Goal: Transaction & Acquisition: Download file/media

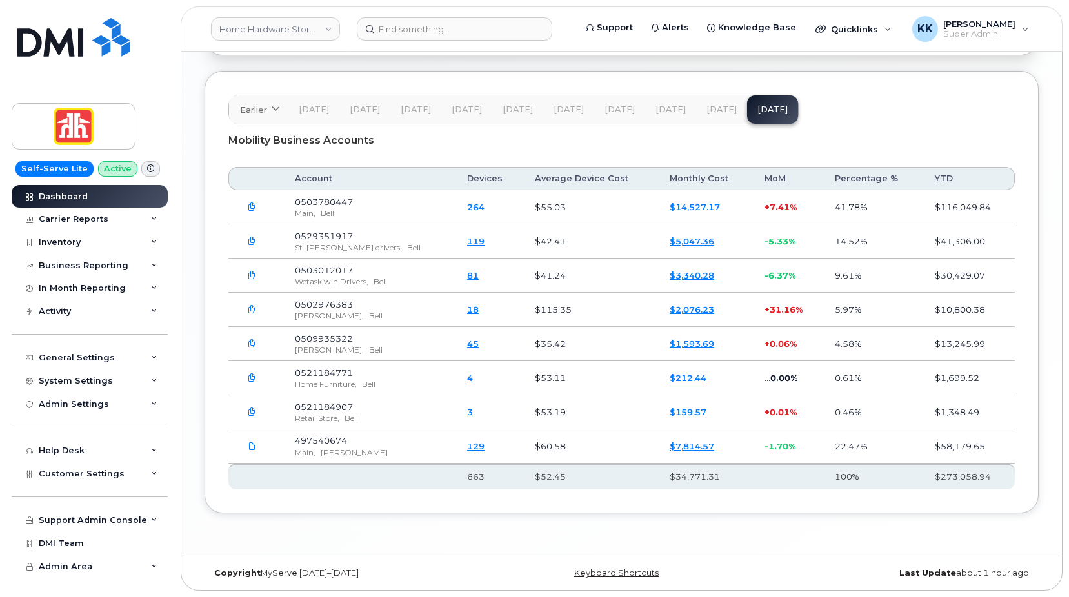
scroll to position [1783, 0]
click at [90, 523] on div "Support Admin Console" at bounding box center [93, 520] width 108 height 10
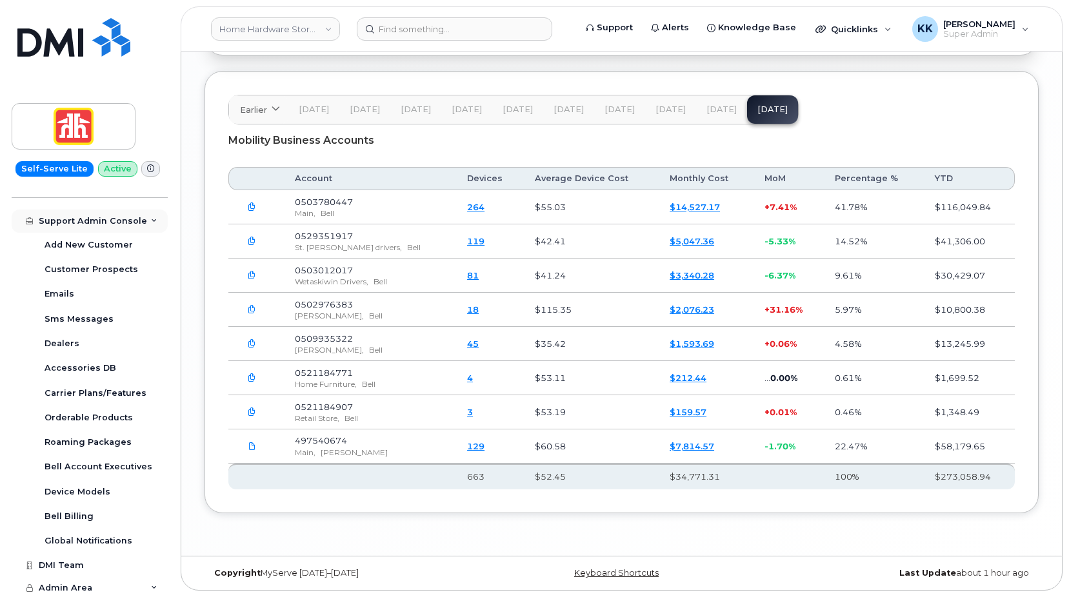
scroll to position [301, 0]
click at [88, 493] on div "Device Models" at bounding box center [78, 490] width 66 height 12
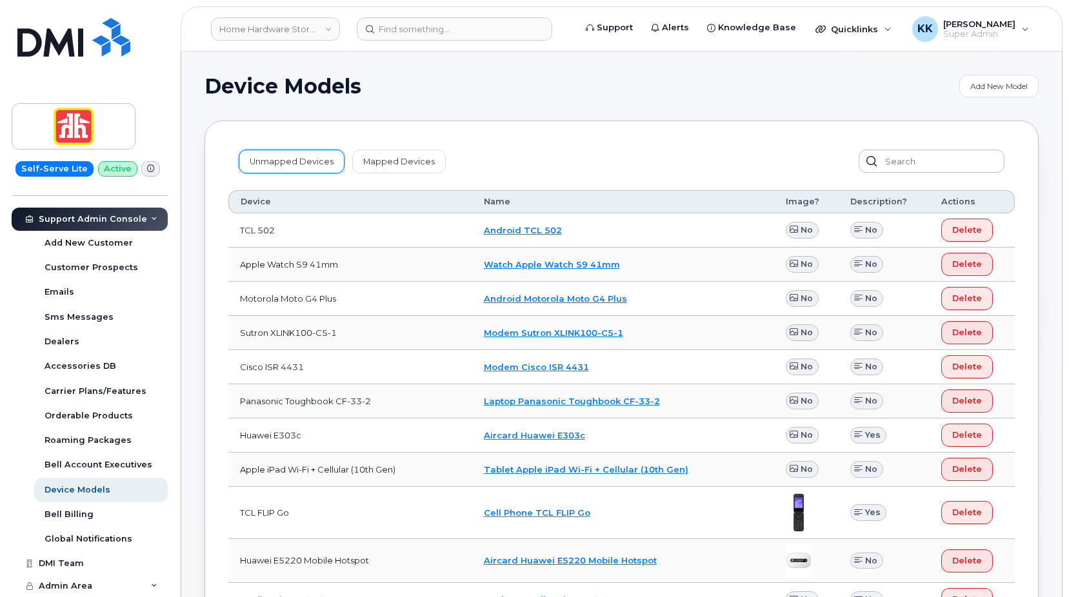
click at [276, 168] on link "Unmapped Devices" at bounding box center [292, 161] width 106 height 23
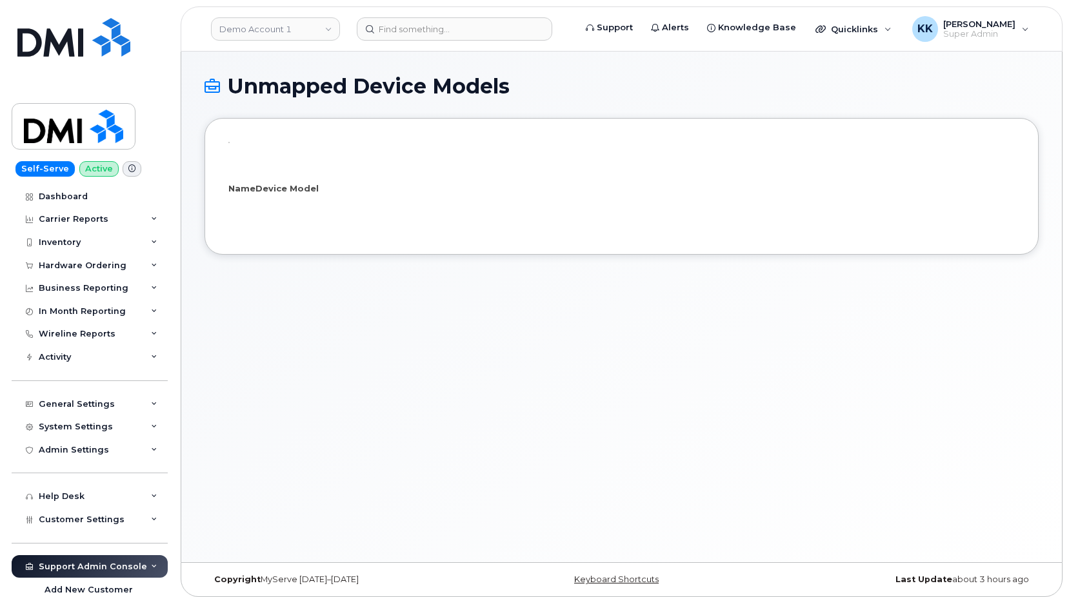
select select "25"
click at [287, 35] on link "Demo Account 1" at bounding box center [275, 28] width 129 height 23
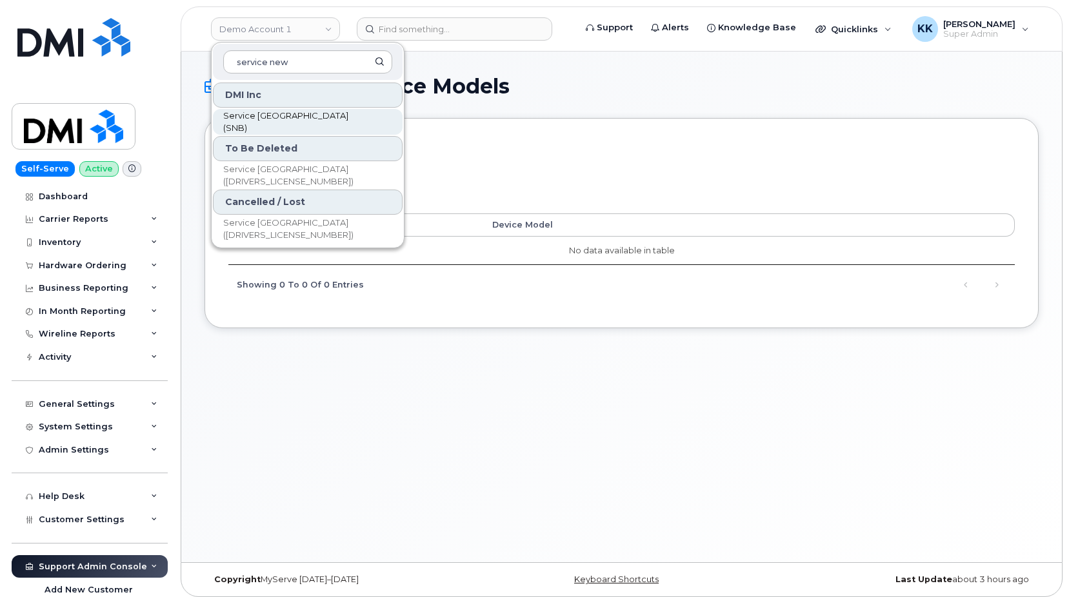
type input "service new"
click at [296, 124] on span "Service [GEOGRAPHIC_DATA] (SNB)" at bounding box center [297, 122] width 148 height 25
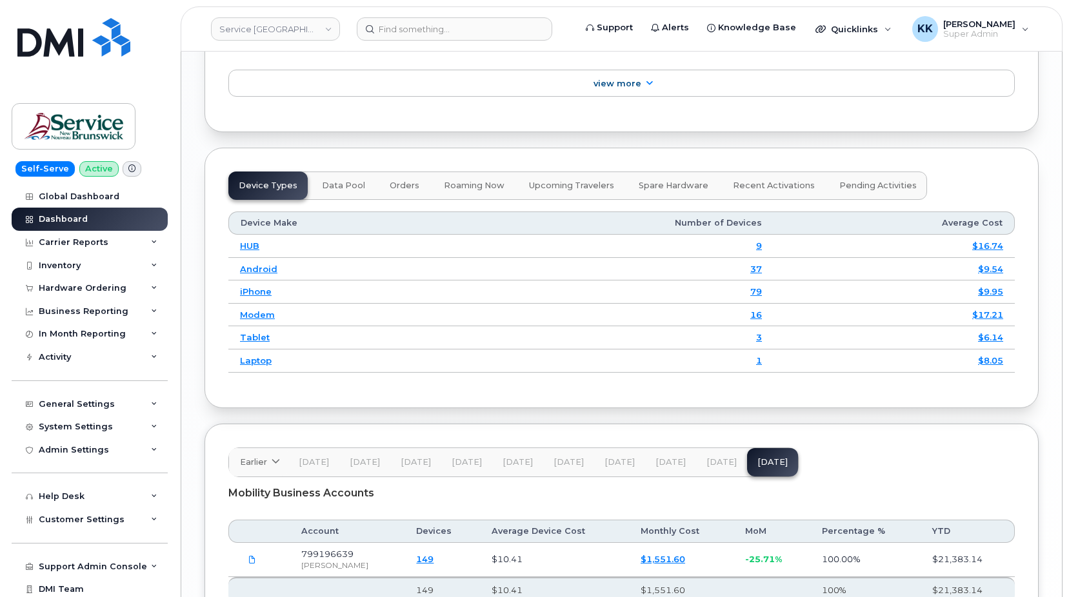
scroll to position [1730, 0]
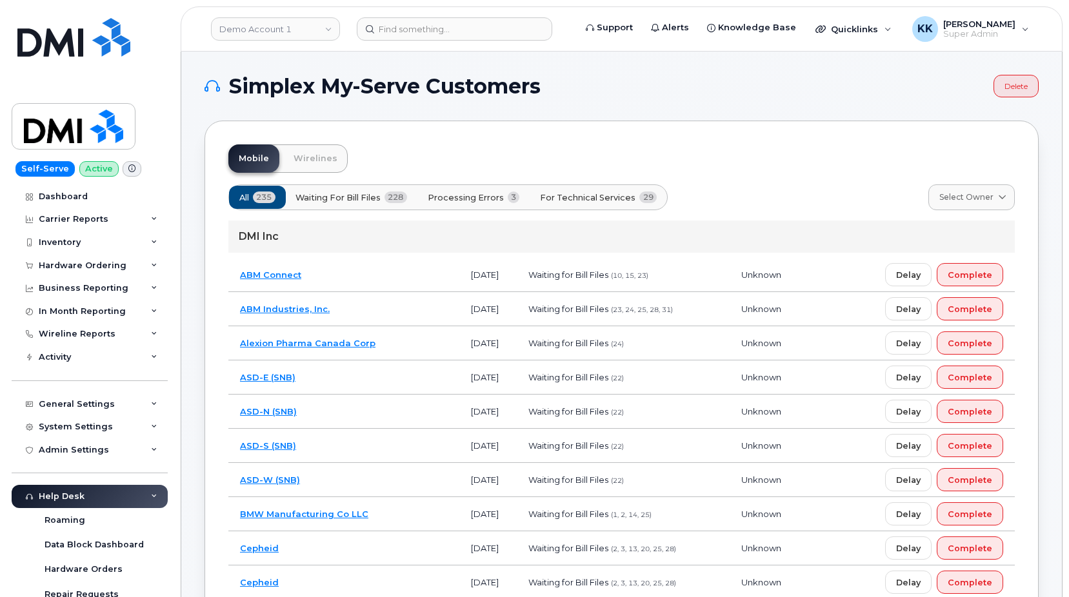
click at [477, 194] on span "Processing Errors" at bounding box center [466, 198] width 76 height 12
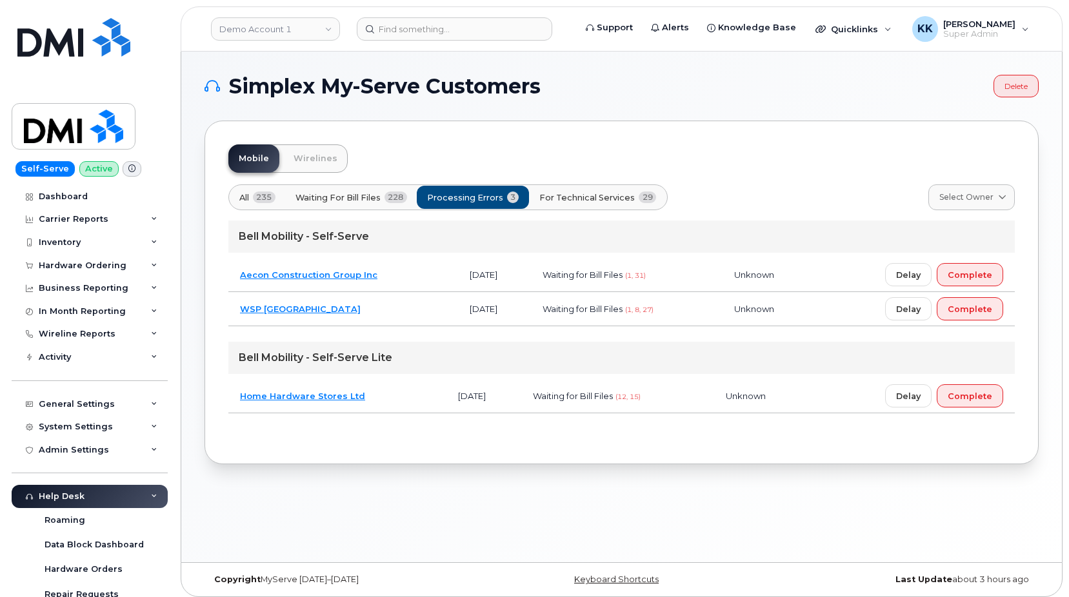
click at [557, 199] on span "For Technical Services" at bounding box center [586, 198] width 95 height 12
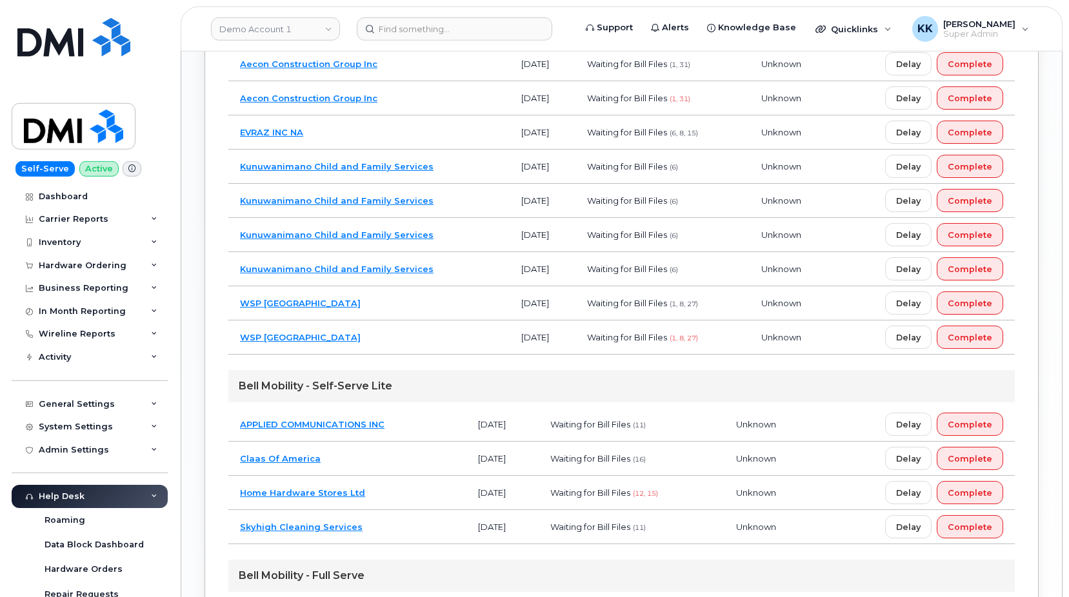
scroll to position [855, 0]
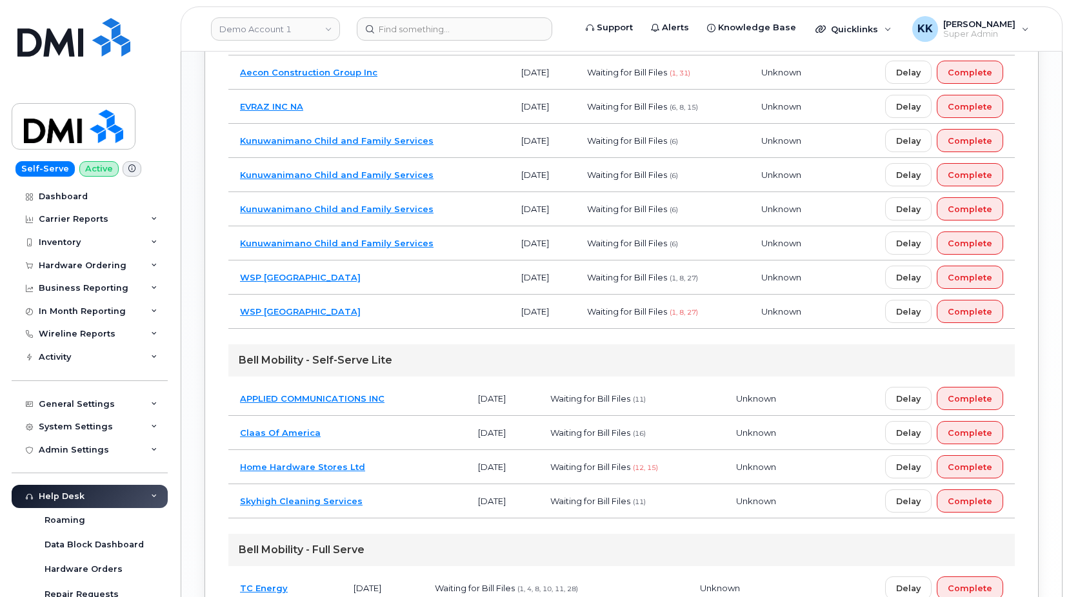
click at [436, 437] on td "Claas Of America" at bounding box center [347, 433] width 238 height 34
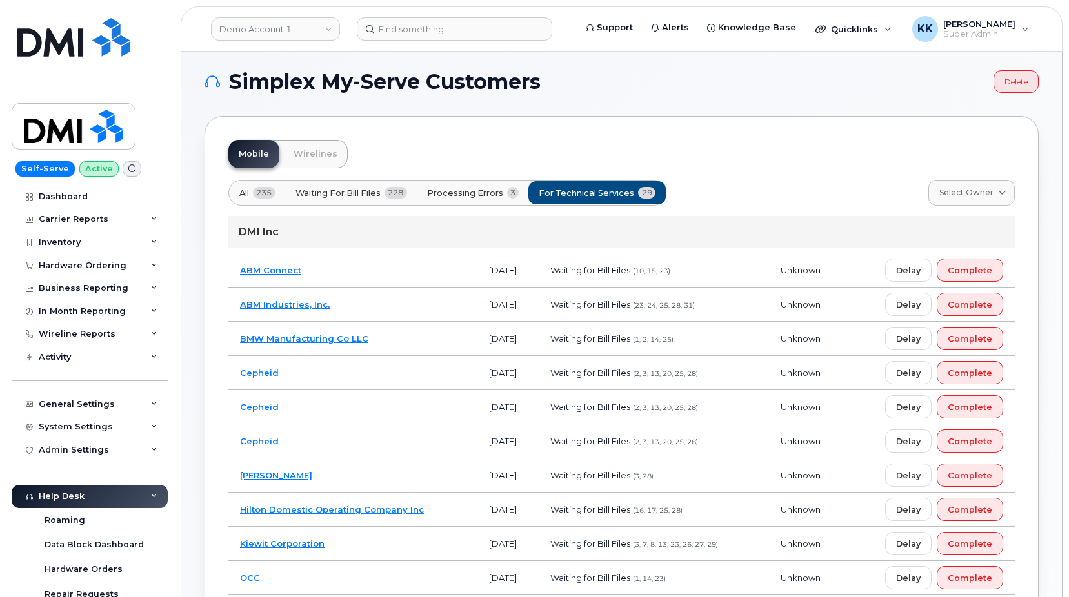
scroll to position [0, 0]
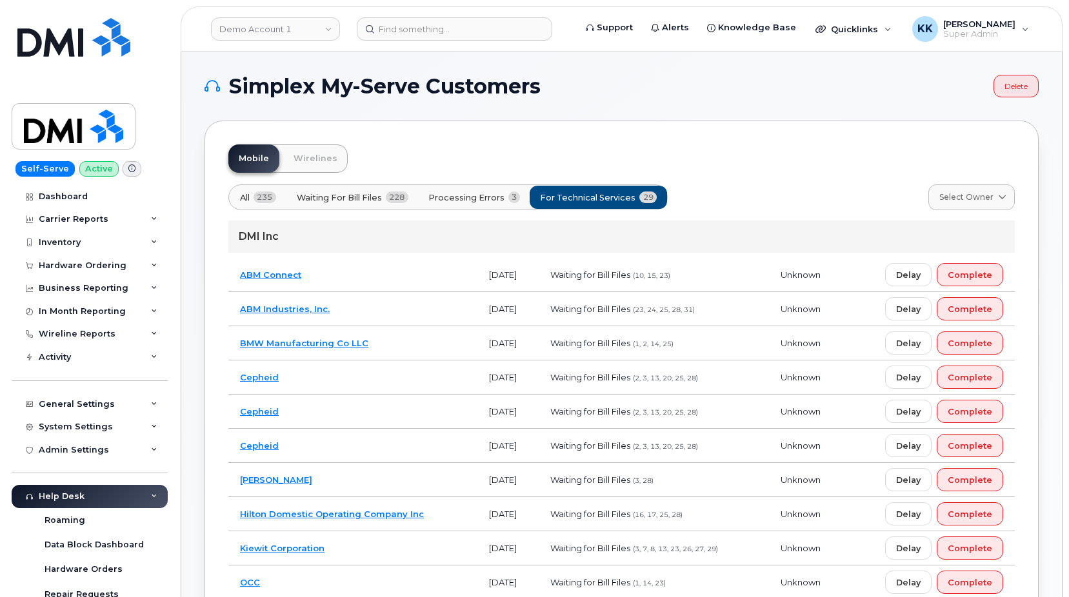
click at [246, 197] on span "All" at bounding box center [245, 198] width 10 height 12
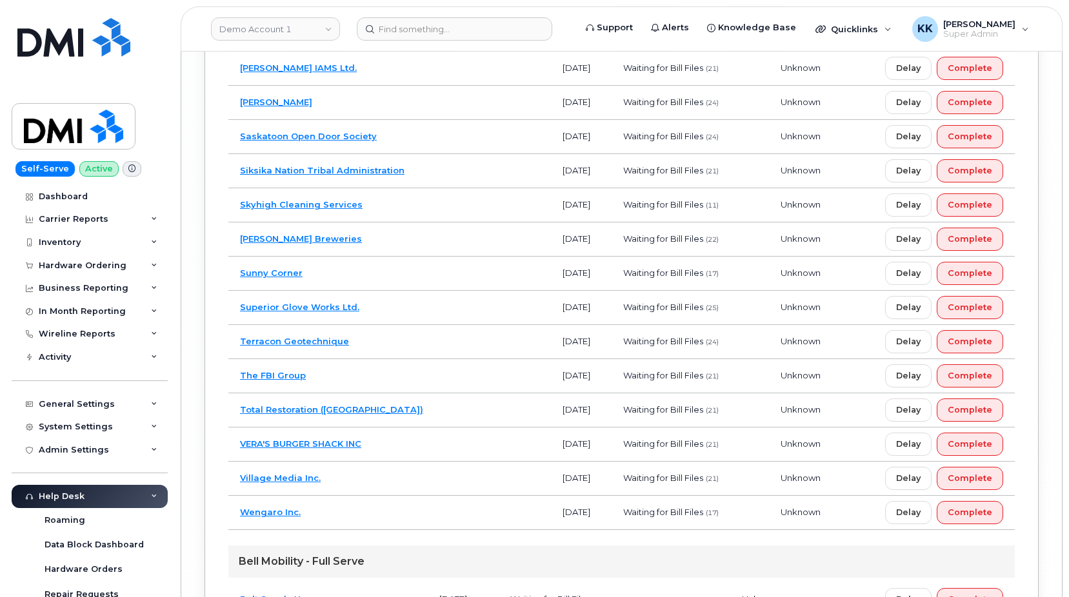
scroll to position [8258, 0]
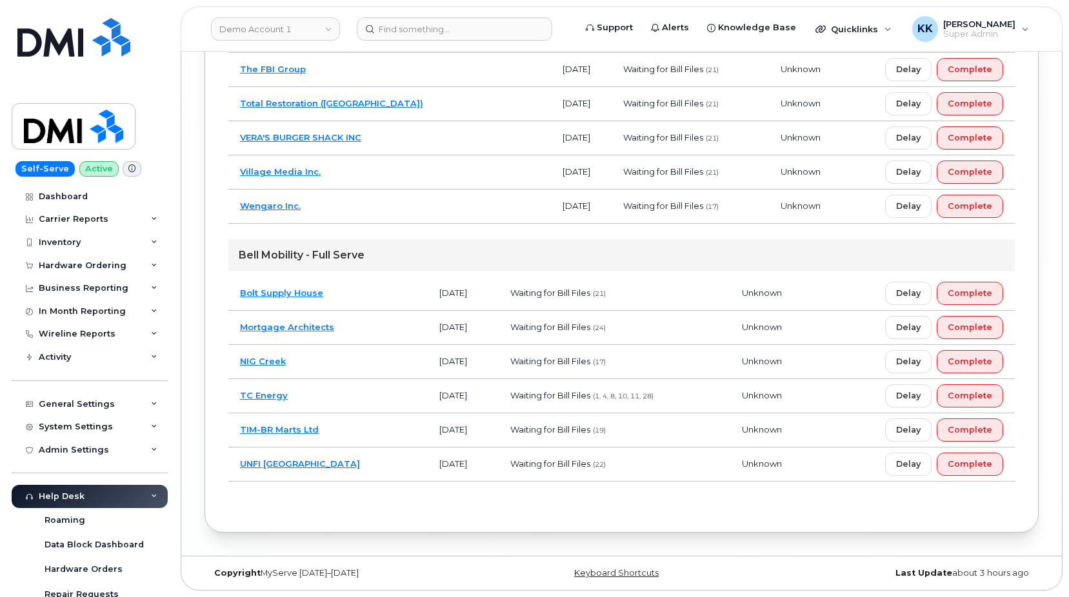
click at [351, 424] on td "TIM-BR Marts Ltd" at bounding box center [327, 430] width 199 height 34
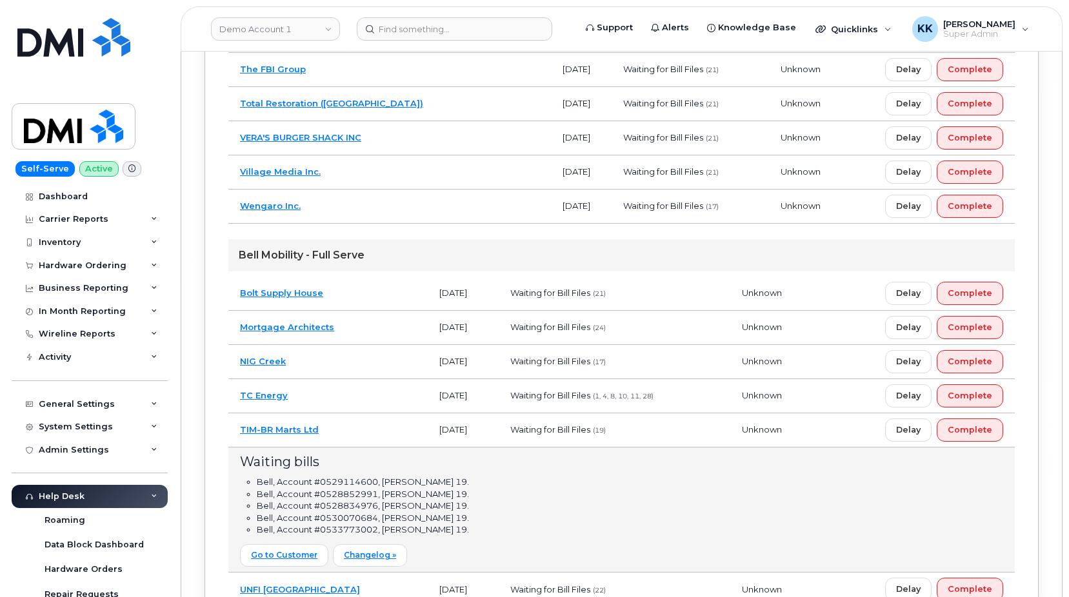
click at [351, 423] on td "TIM-BR Marts Ltd" at bounding box center [327, 430] width 199 height 34
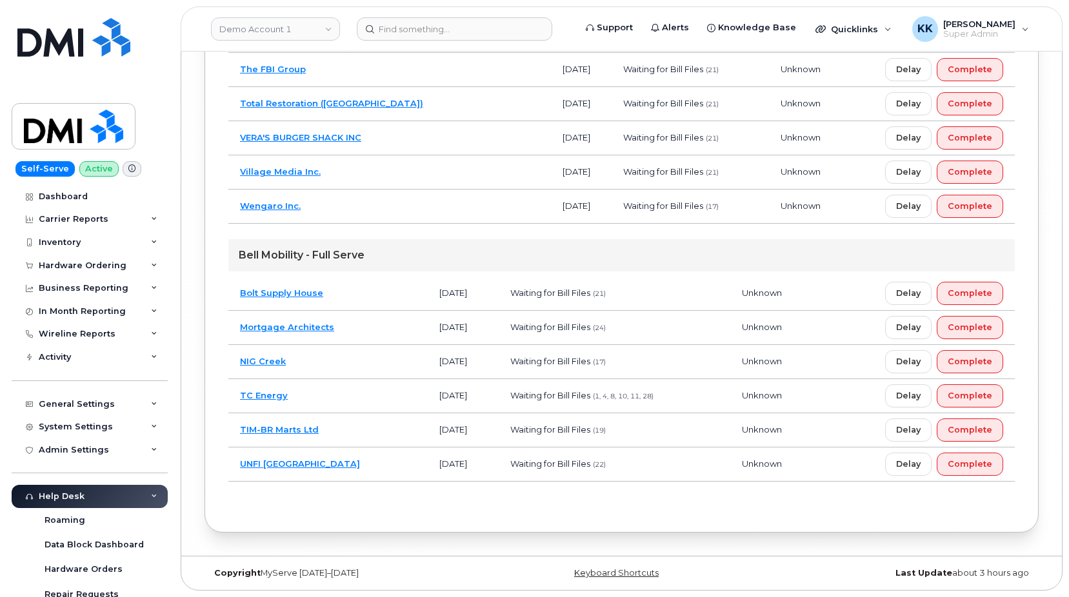
click at [333, 361] on td "NIG Creek" at bounding box center [327, 362] width 199 height 34
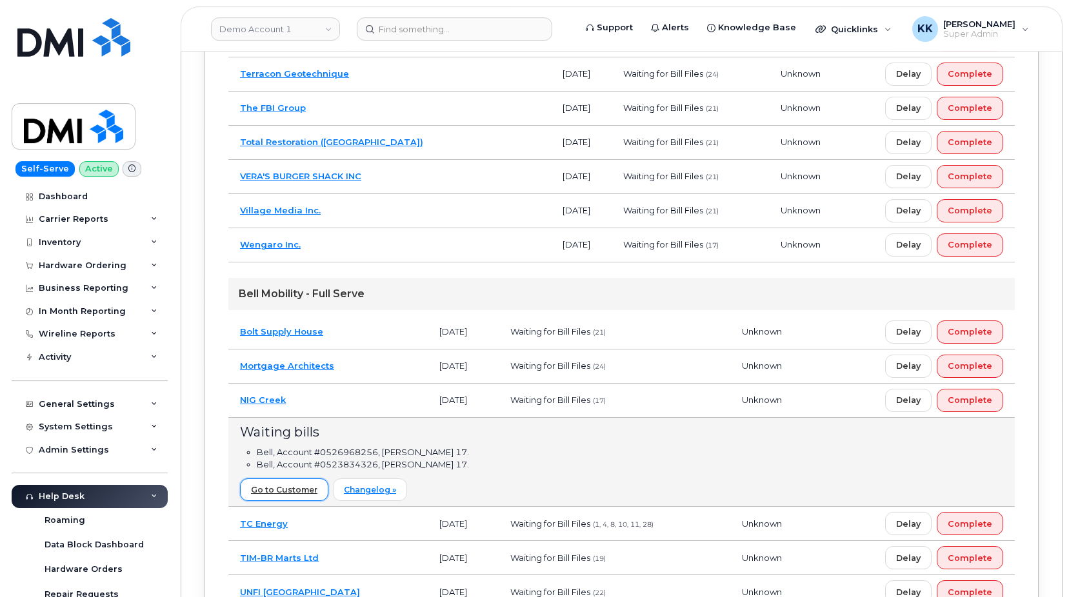
scroll to position [8192, 0]
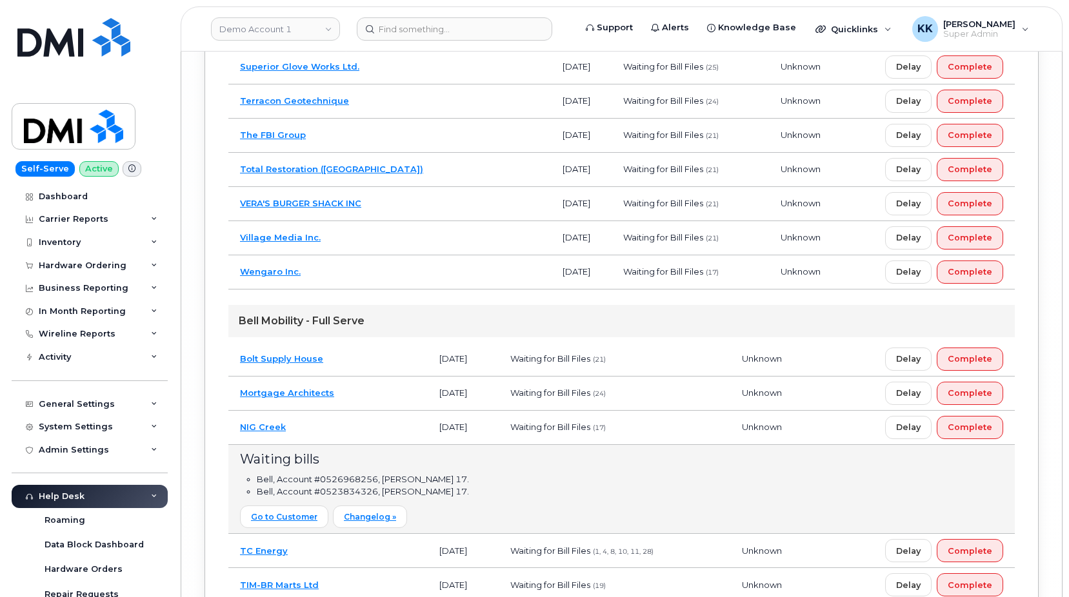
click at [335, 431] on td "NIG Creek" at bounding box center [327, 428] width 199 height 34
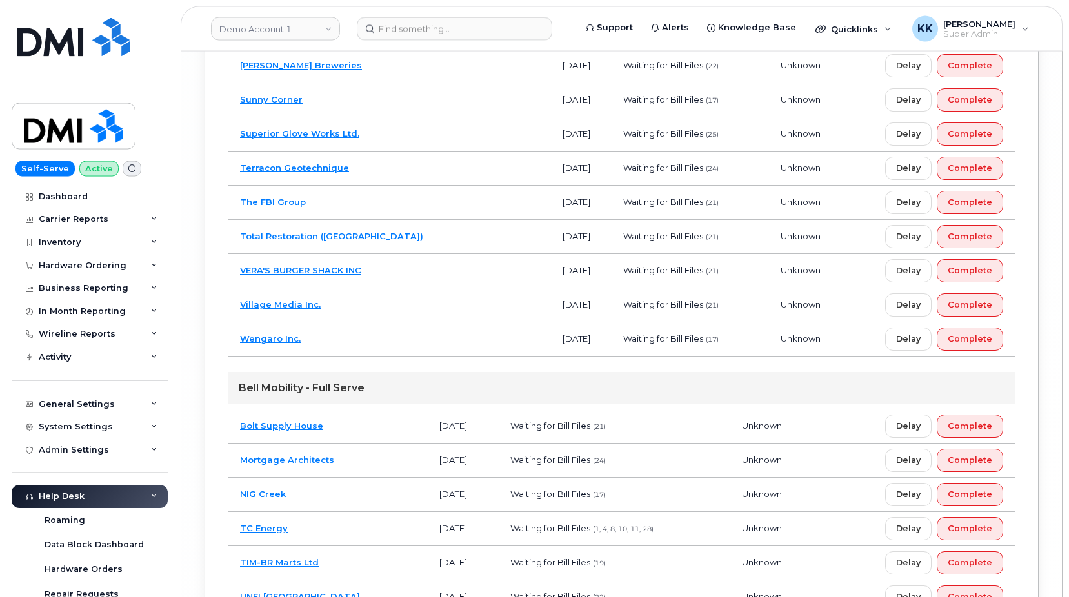
scroll to position [8060, 0]
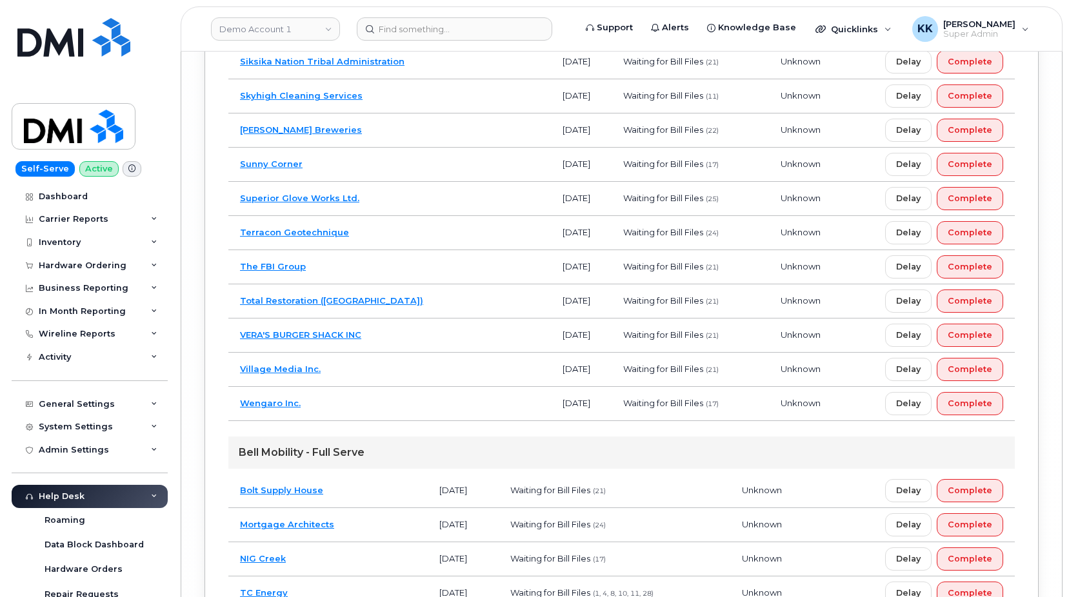
click at [401, 408] on td "Wengaro Inc." at bounding box center [389, 404] width 322 height 34
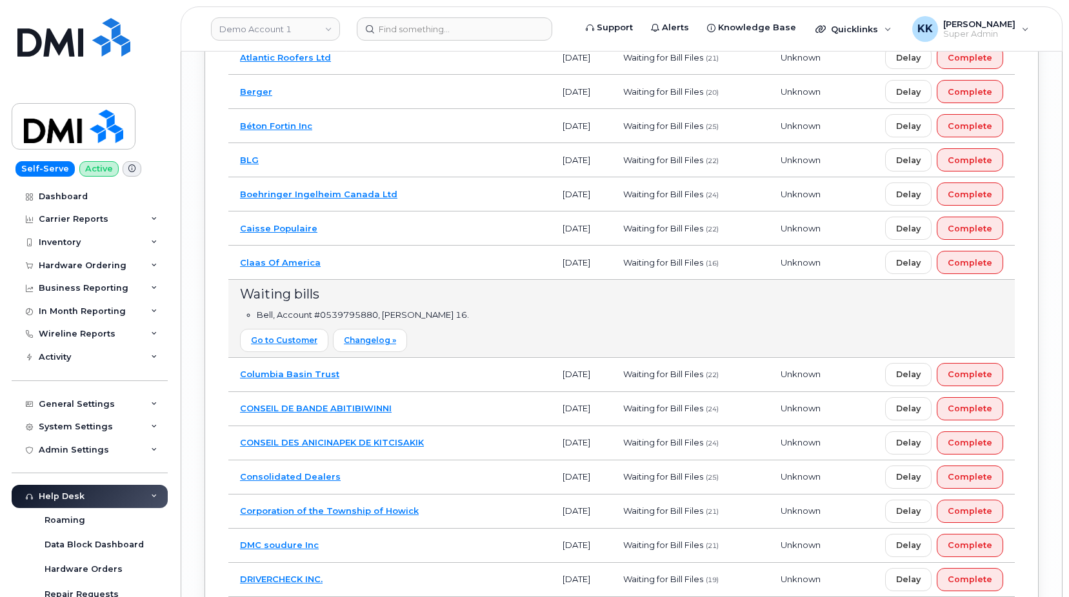
scroll to position [6350, 0]
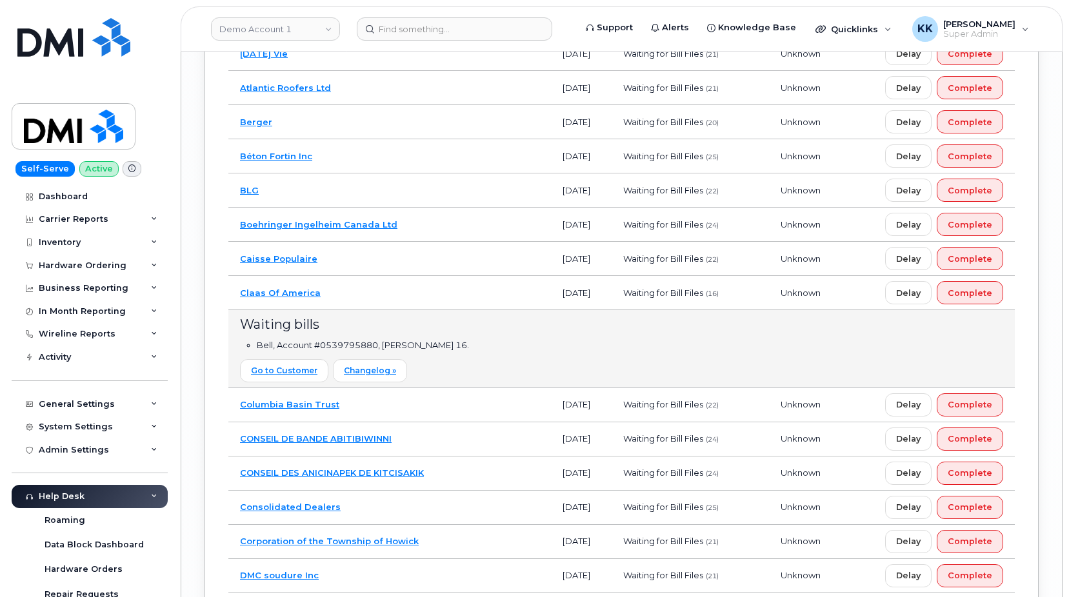
click at [406, 293] on td "Claas Of America" at bounding box center [389, 293] width 322 height 34
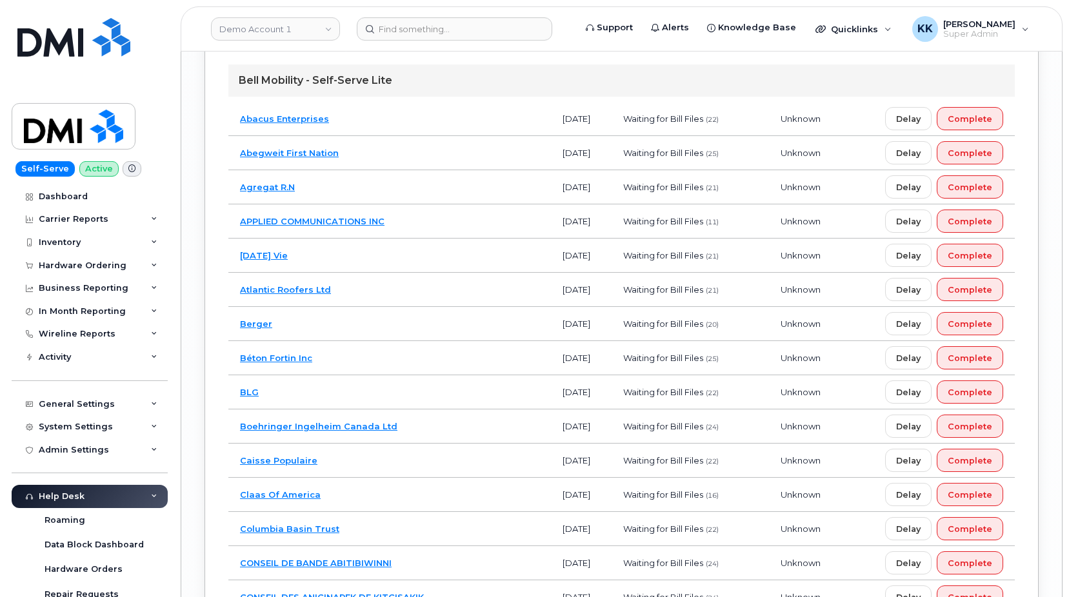
scroll to position [6218, 0]
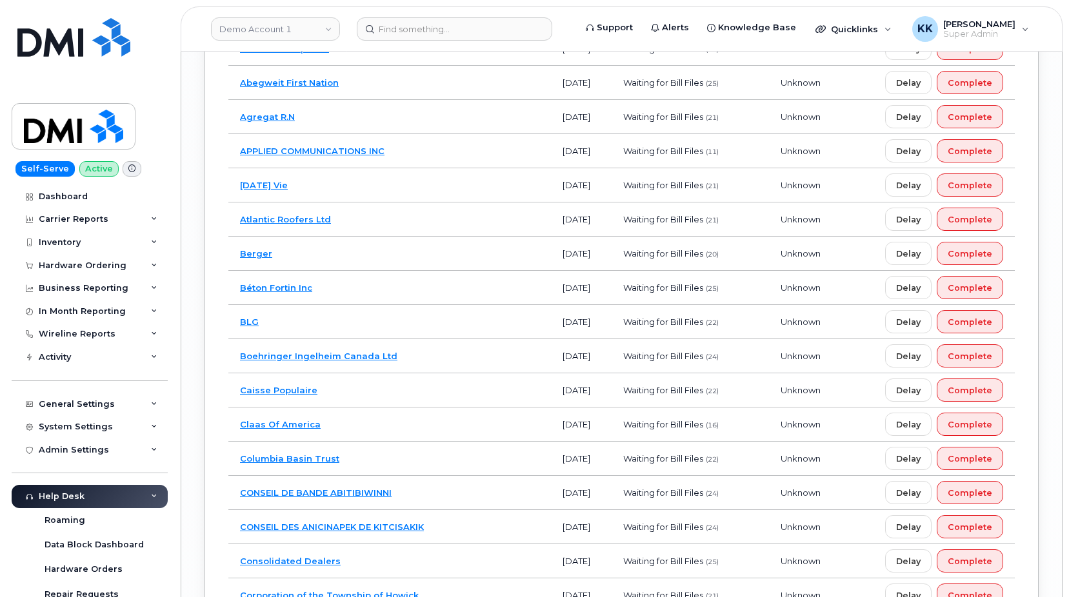
click at [394, 398] on td "Caisse Populaire" at bounding box center [389, 390] width 322 height 34
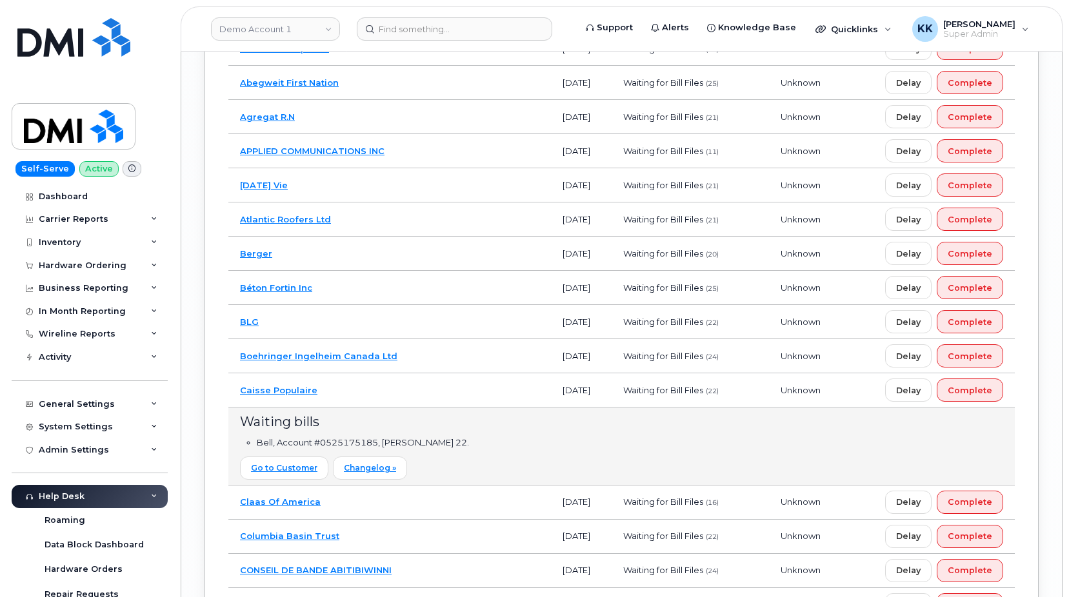
click at [374, 394] on td "Caisse Populaire" at bounding box center [389, 390] width 322 height 34
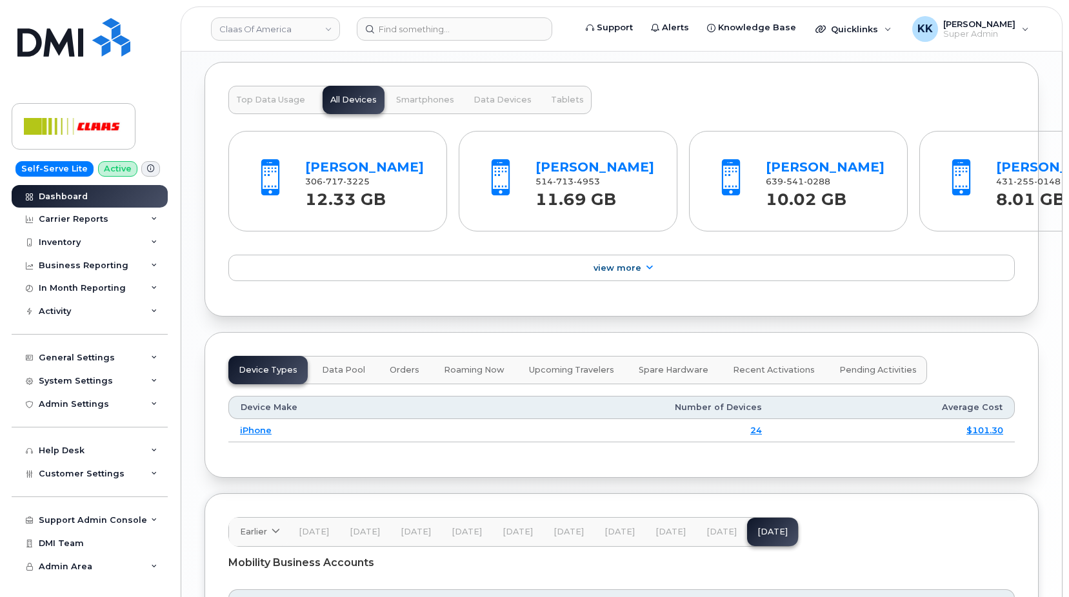
scroll to position [1562, 0]
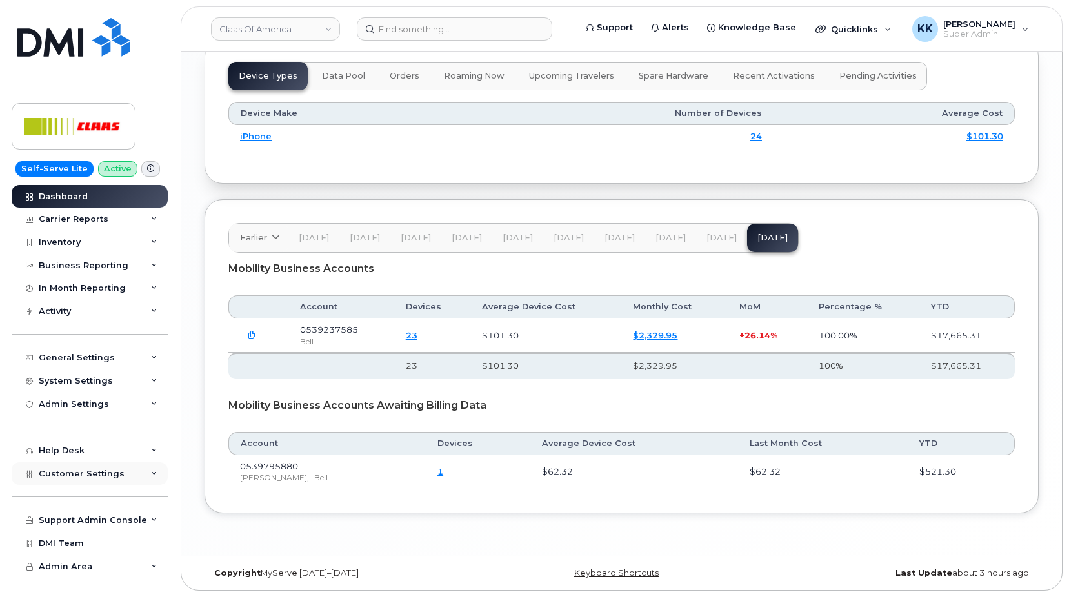
click at [94, 485] on div "Customer Settings" at bounding box center [90, 473] width 156 height 23
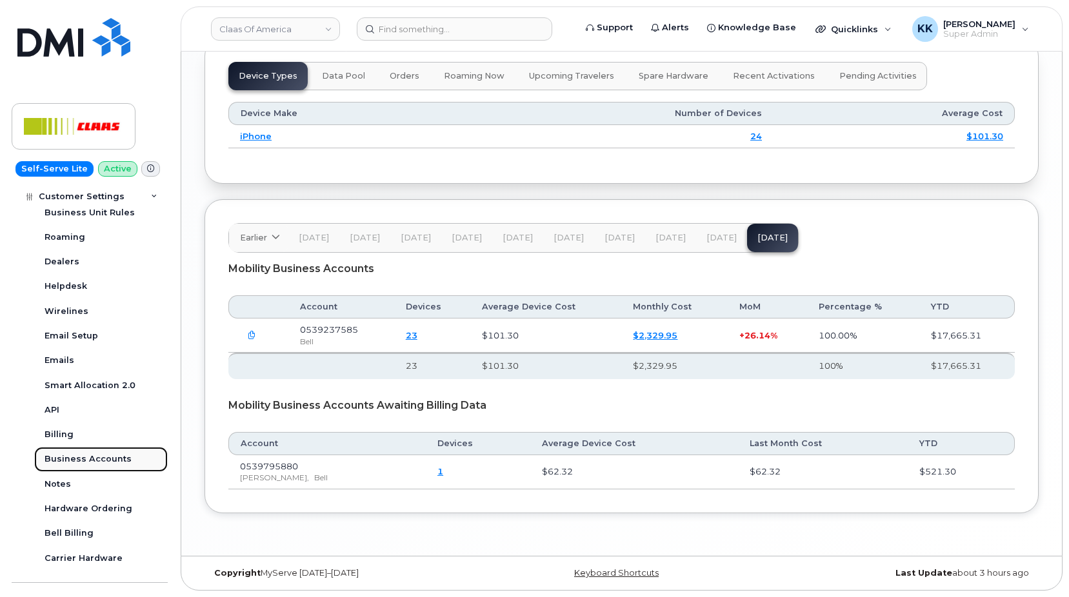
click at [77, 455] on div "Business Accounts" at bounding box center [88, 459] width 87 height 12
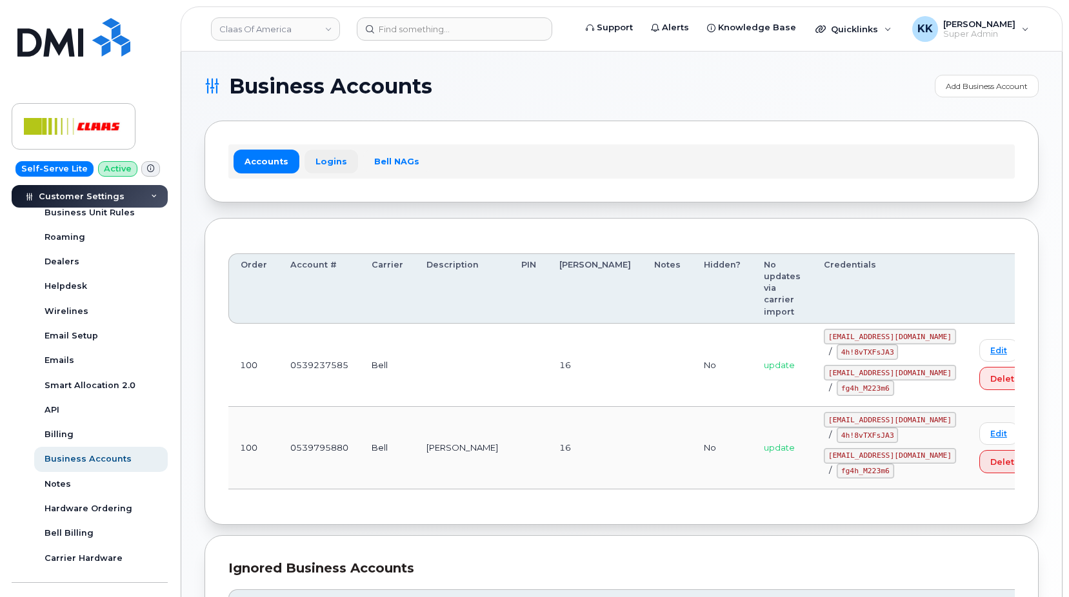
click at [320, 160] on link "Logins" at bounding box center [331, 161] width 54 height 23
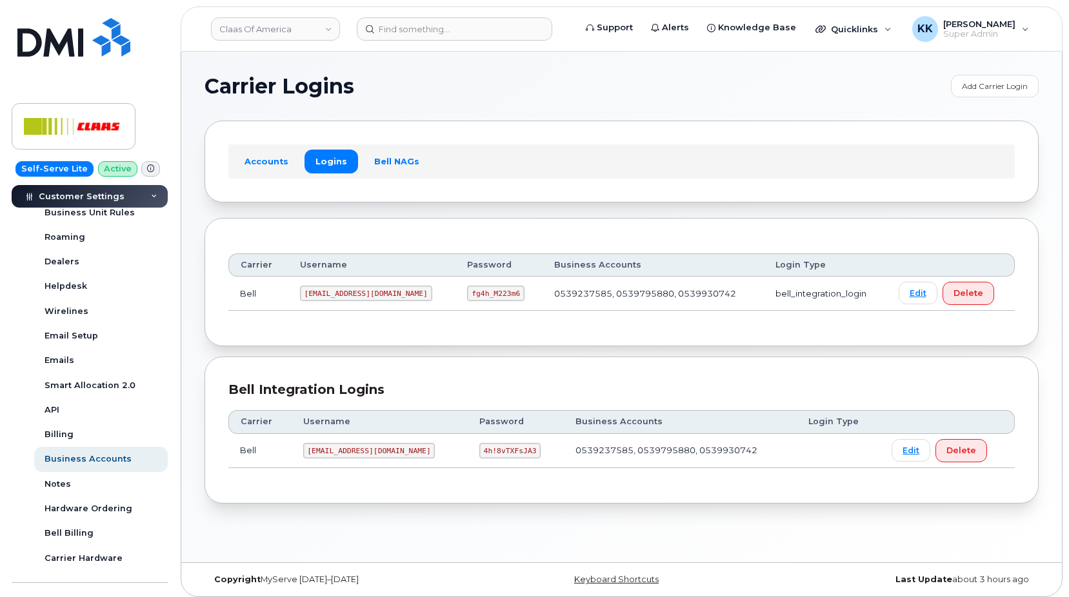
click at [338, 451] on code "claasofa@myserve.ca" at bounding box center [369, 450] width 132 height 15
click at [479, 453] on code "4h!8vTXFsJA3" at bounding box center [509, 450] width 61 height 15
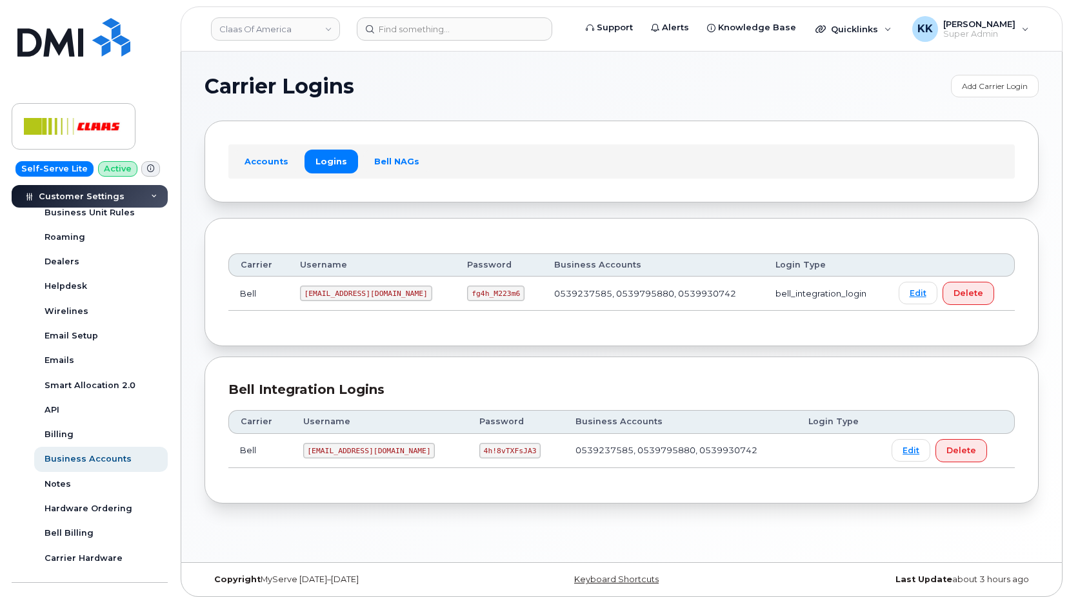
click at [479, 453] on code "4h!8vTXFsJA3" at bounding box center [509, 450] width 61 height 15
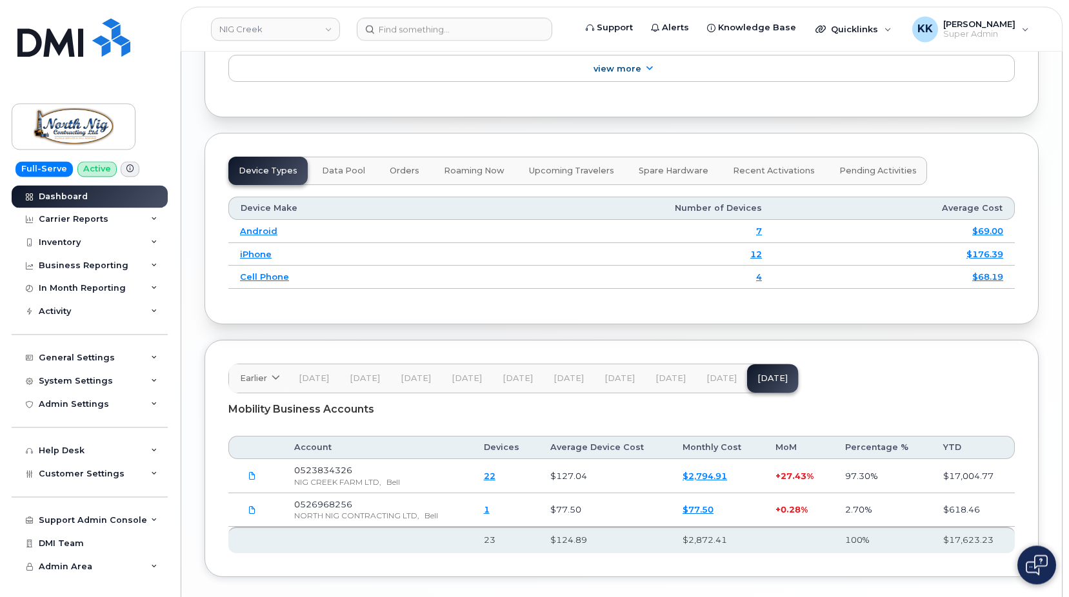
scroll to position [1532, 0]
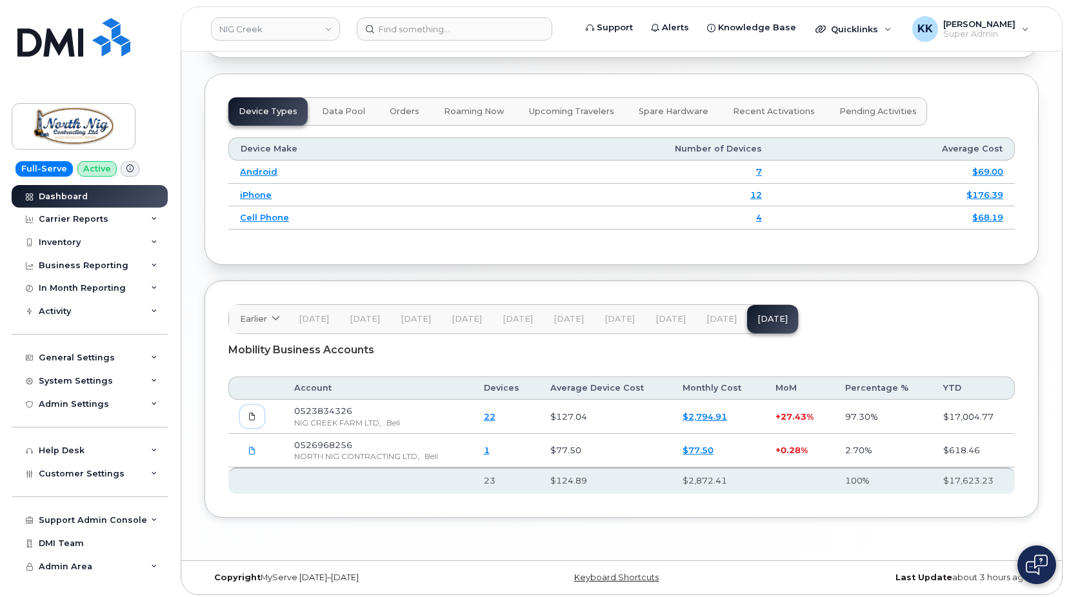
click at [249, 413] on icon at bounding box center [252, 417] width 8 height 8
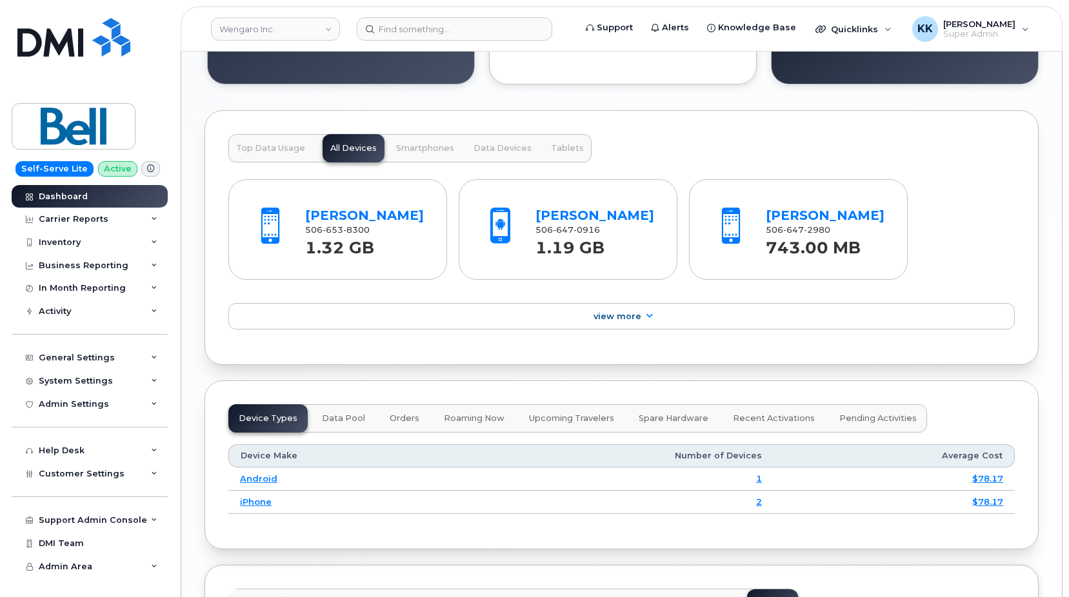
scroll to position [1498, 0]
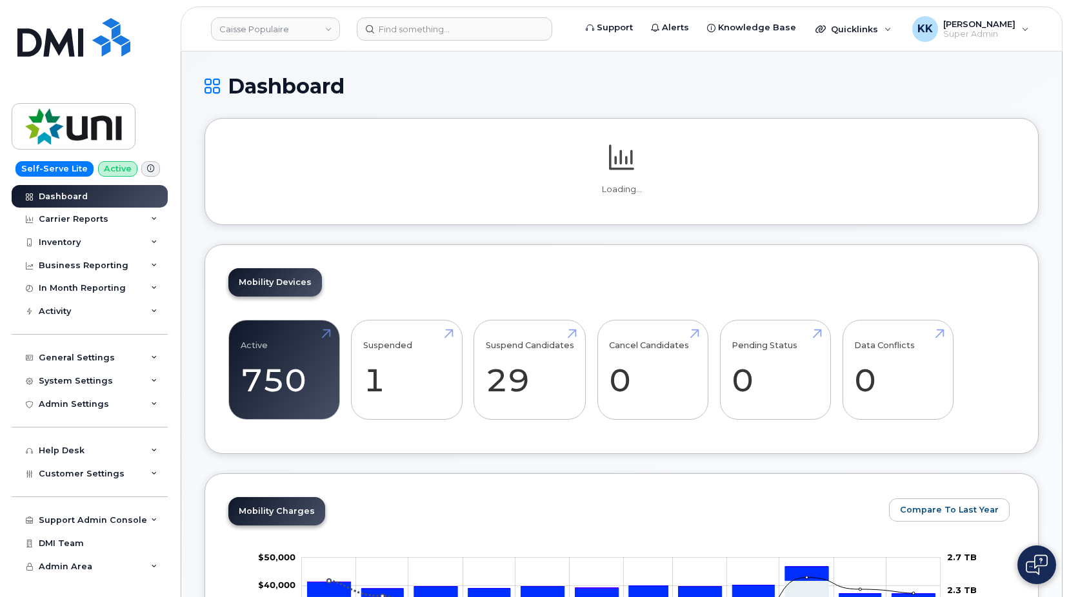
click at [258, 41] on div "Caisse Populaire" at bounding box center [275, 29] width 142 height 26
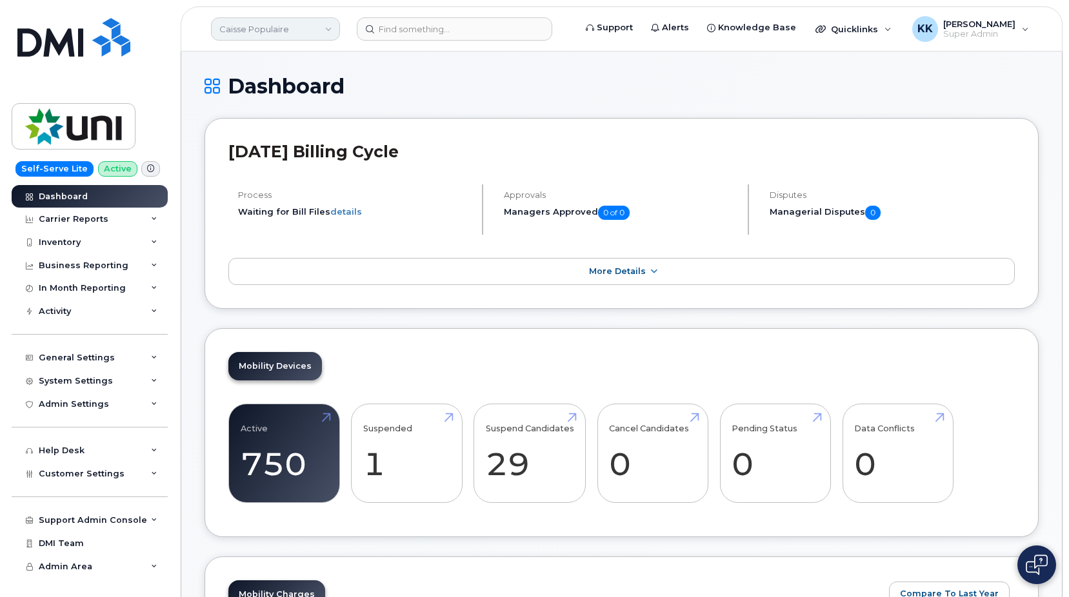
click at [252, 38] on link "Caisse Populaire" at bounding box center [275, 28] width 129 height 23
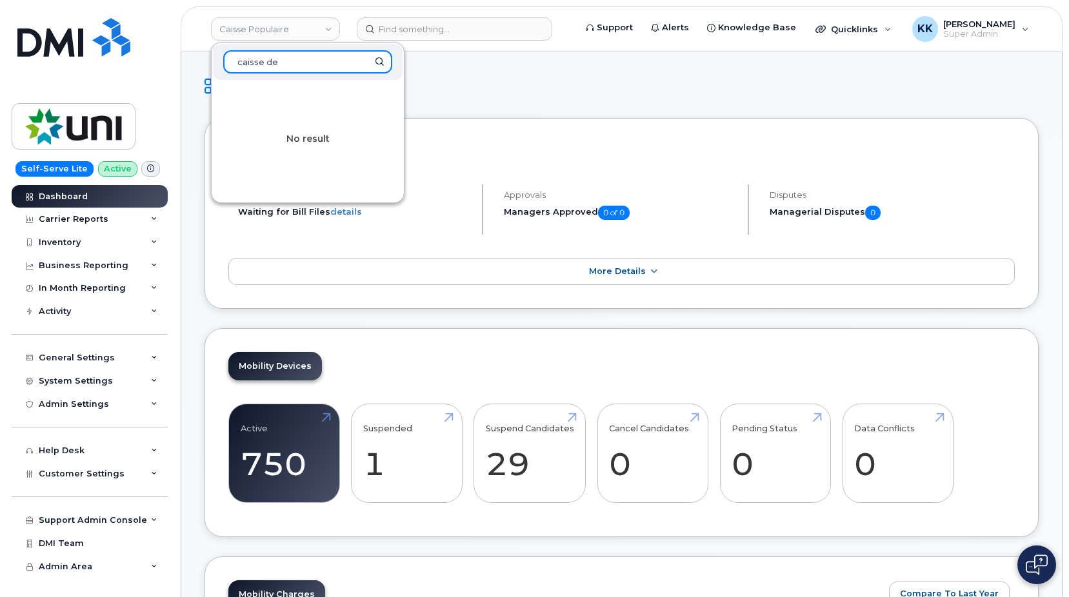
drag, startPoint x: 292, startPoint y: 62, endPoint x: 203, endPoint y: 52, distance: 89.6
click at [223, 52] on input "caisse de" at bounding box center [307, 61] width 169 height 23
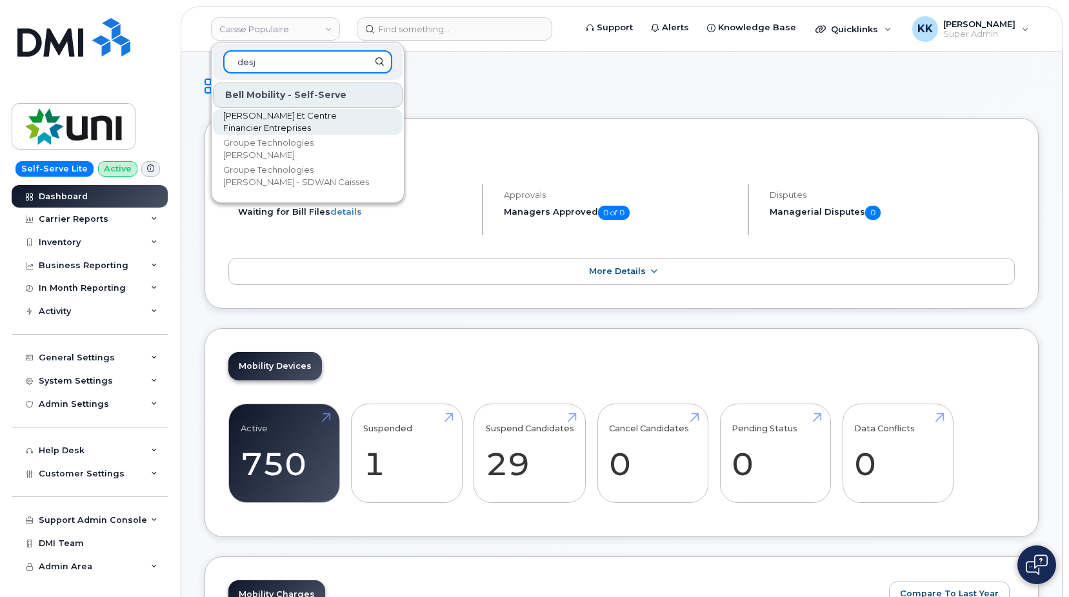
type input "desj"
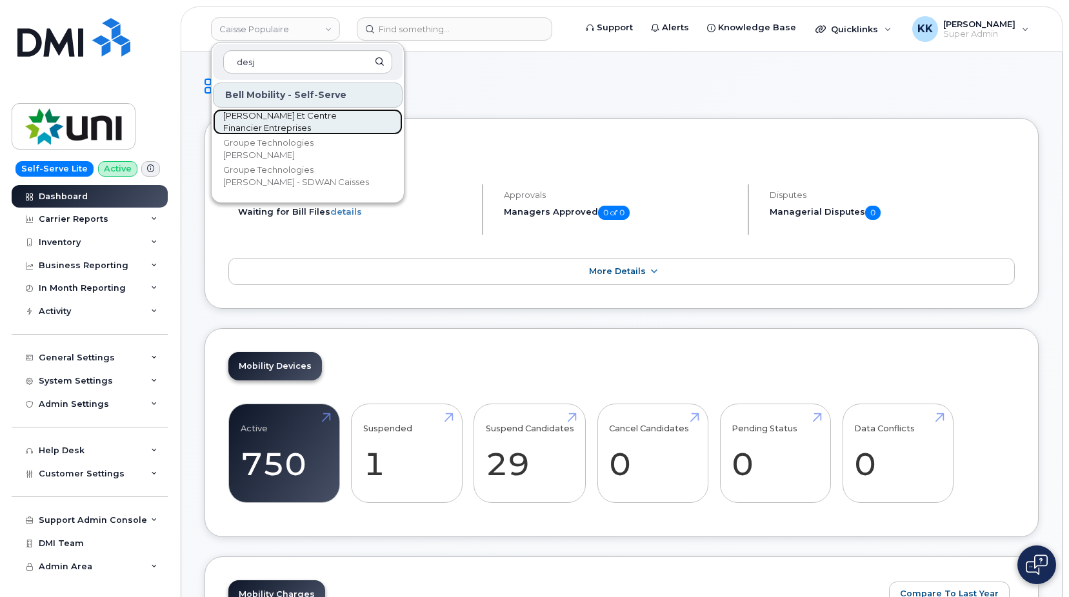
click at [258, 117] on span "[PERSON_NAME] Et Centre Financier Entreprises" at bounding box center [297, 122] width 148 height 25
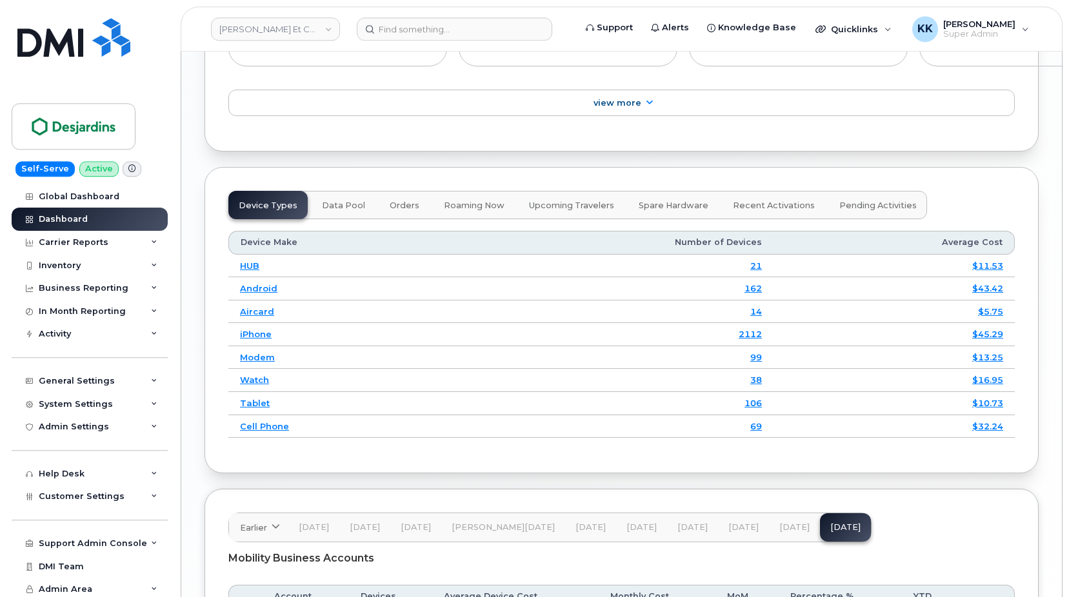
scroll to position [1601, 0]
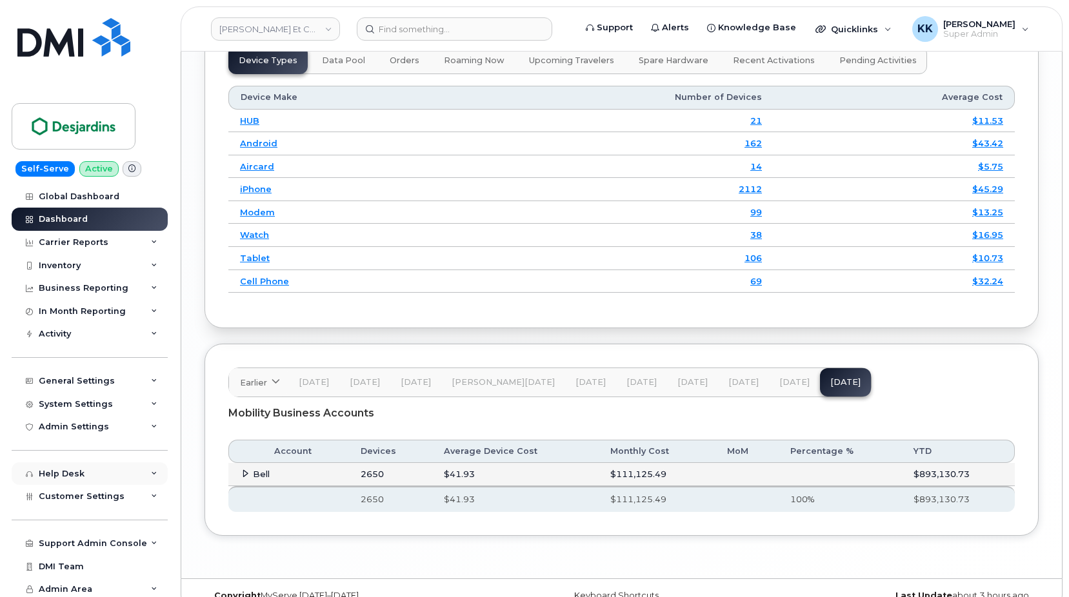
click at [86, 484] on div "Help Desk" at bounding box center [90, 473] width 156 height 23
click at [66, 471] on div "Help Desk" at bounding box center [62, 474] width 46 height 10
click at [66, 497] on span "Customer Settings" at bounding box center [82, 496] width 86 height 10
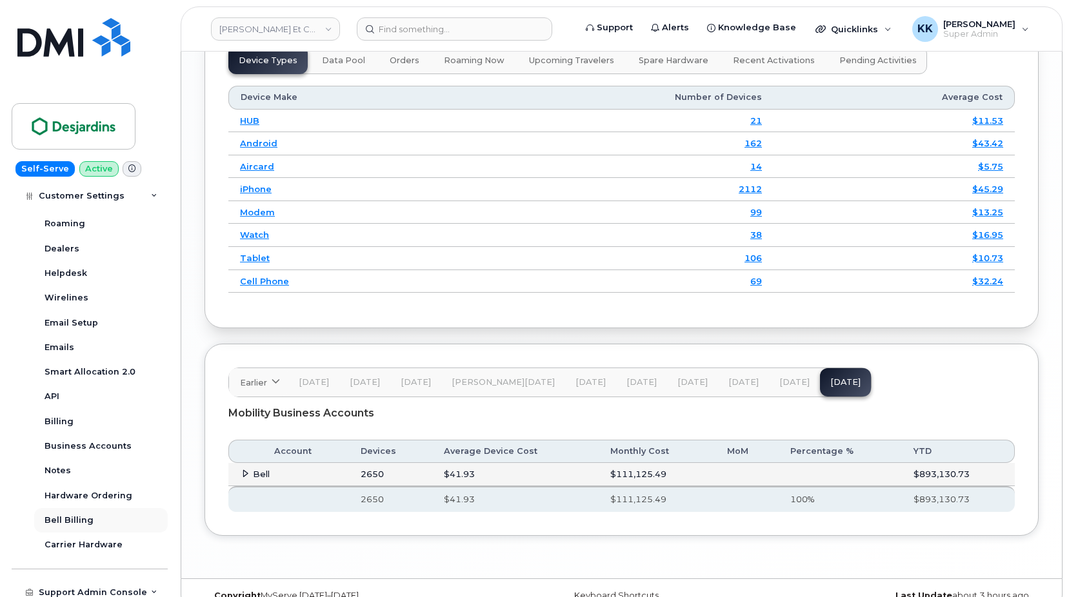
scroll to position [372, 0]
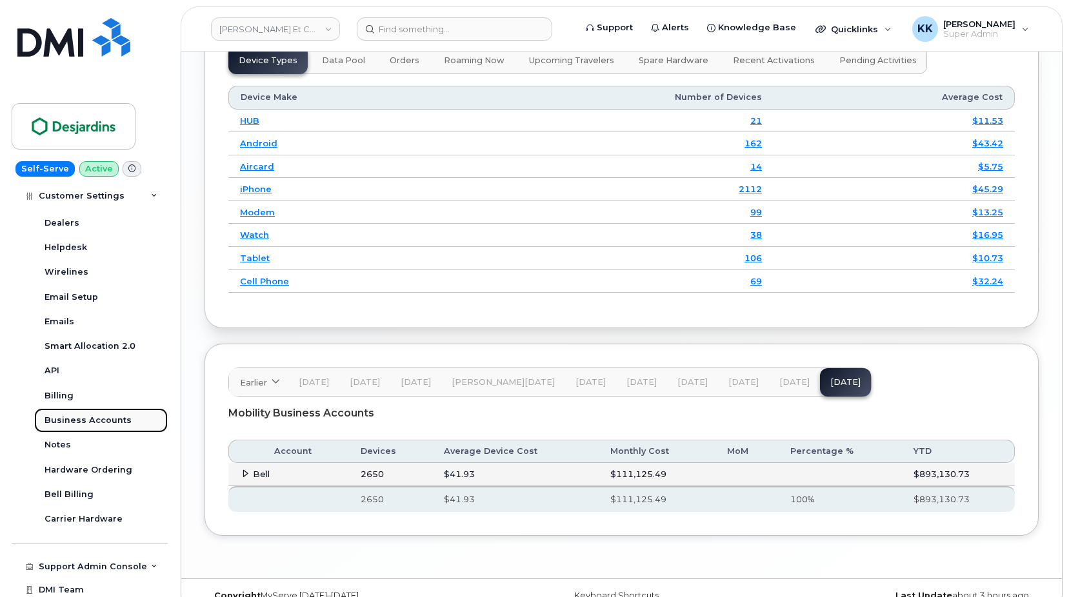
click at [94, 424] on div "Business Accounts" at bounding box center [88, 421] width 87 height 12
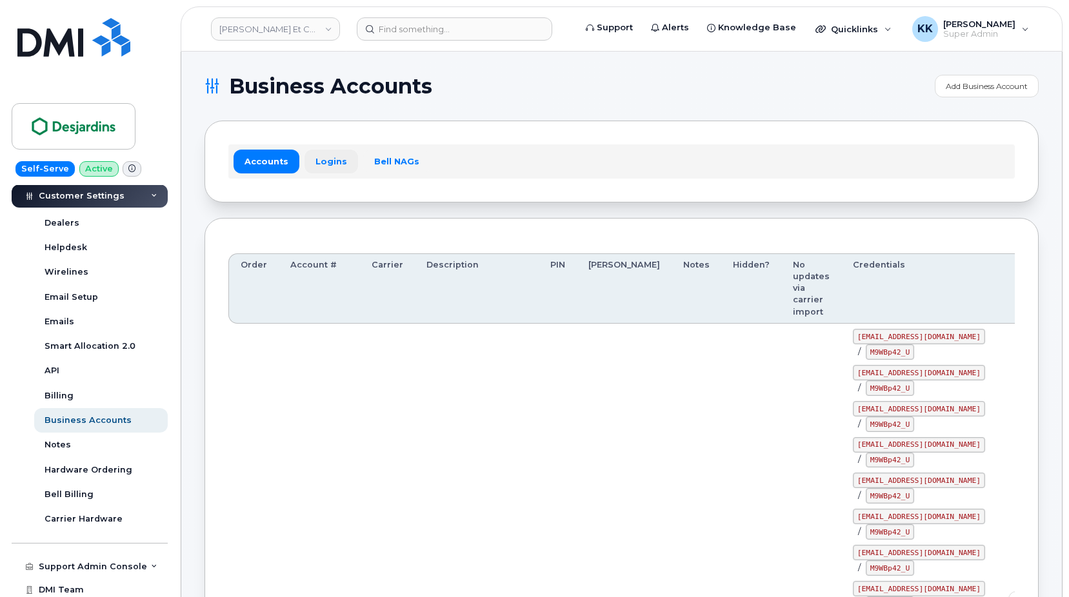
click at [310, 160] on link "Logins" at bounding box center [331, 161] width 54 height 23
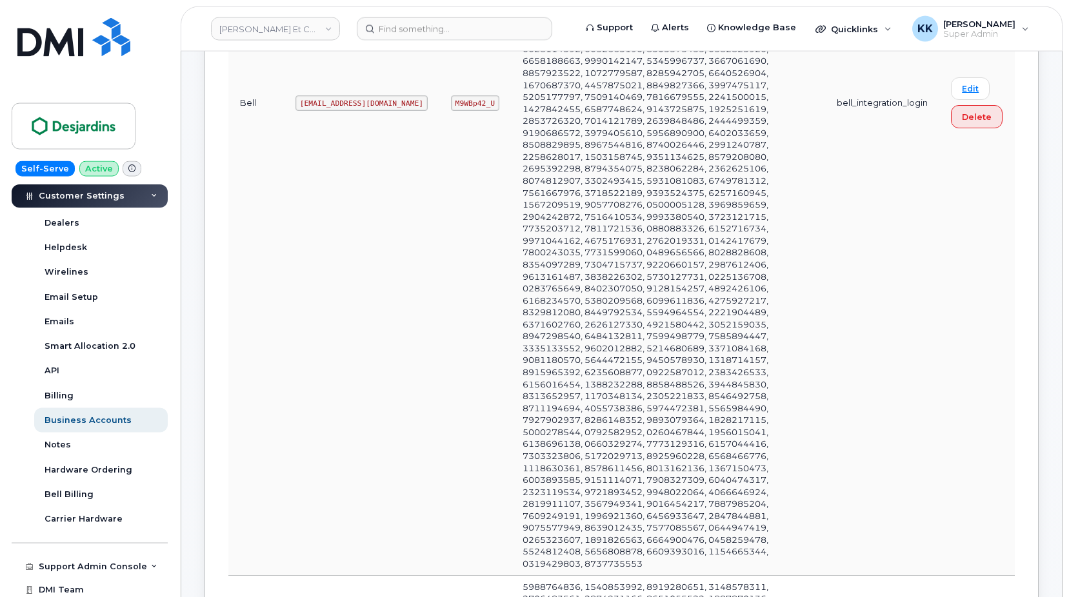
scroll to position [1776, 0]
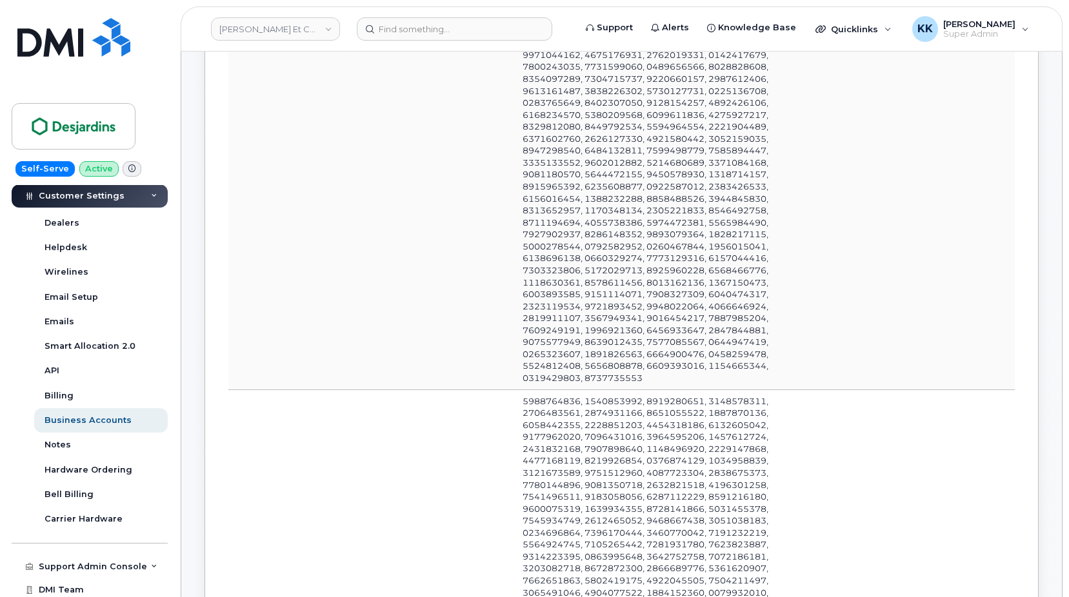
click at [294, 28] on link "Caisses Desjardins Et Centre Financier Entreprises" at bounding box center [275, 28] width 129 height 23
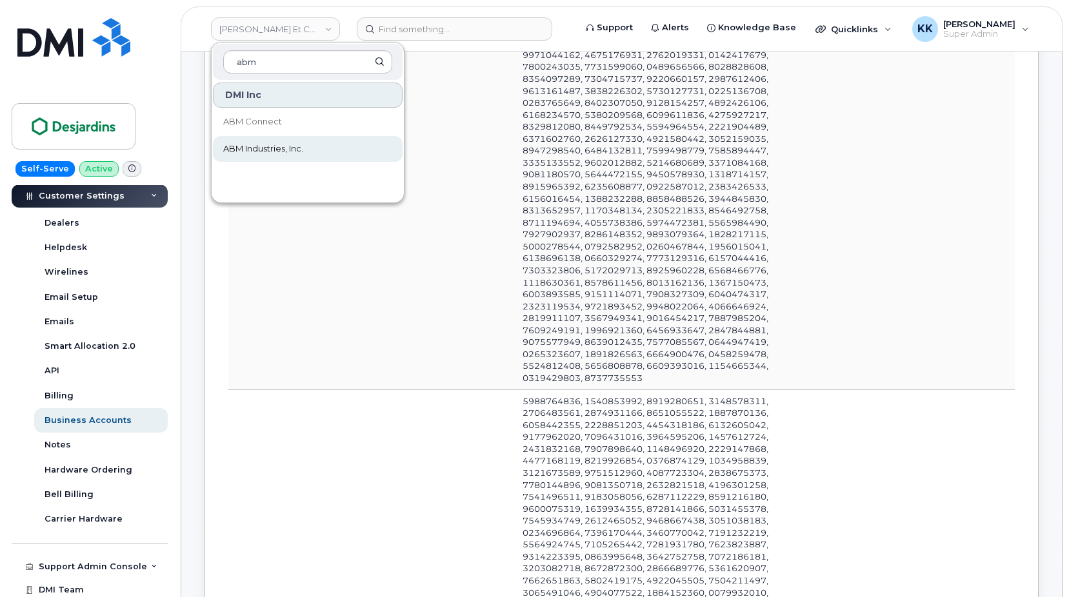
type input "abm"
click at [272, 150] on span "ABM Industries, Inc." at bounding box center [263, 149] width 80 height 13
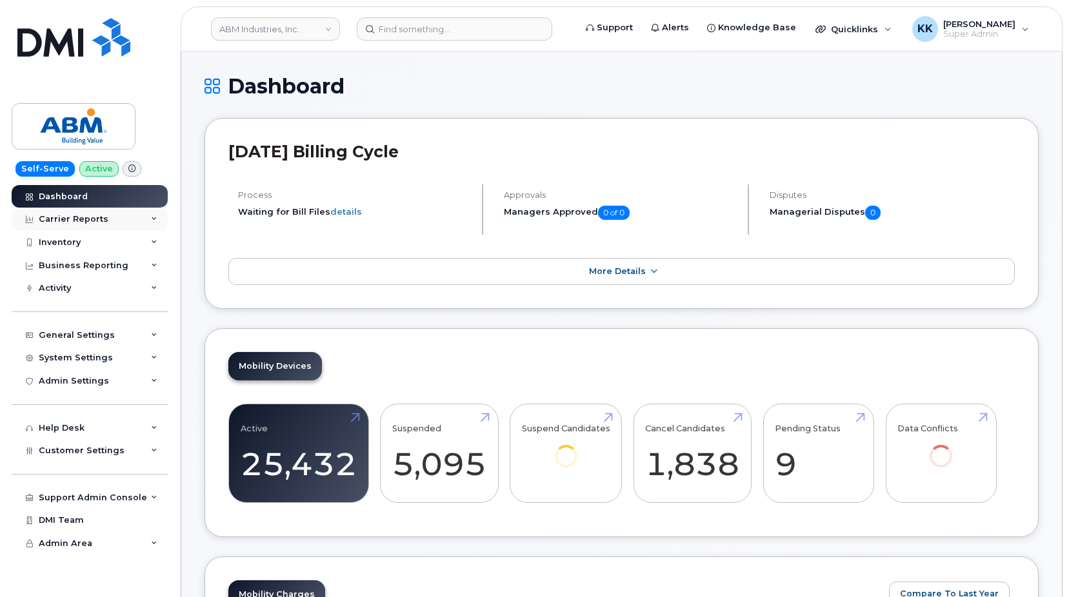
click at [79, 223] on div "Carrier Reports" at bounding box center [74, 219] width 70 height 10
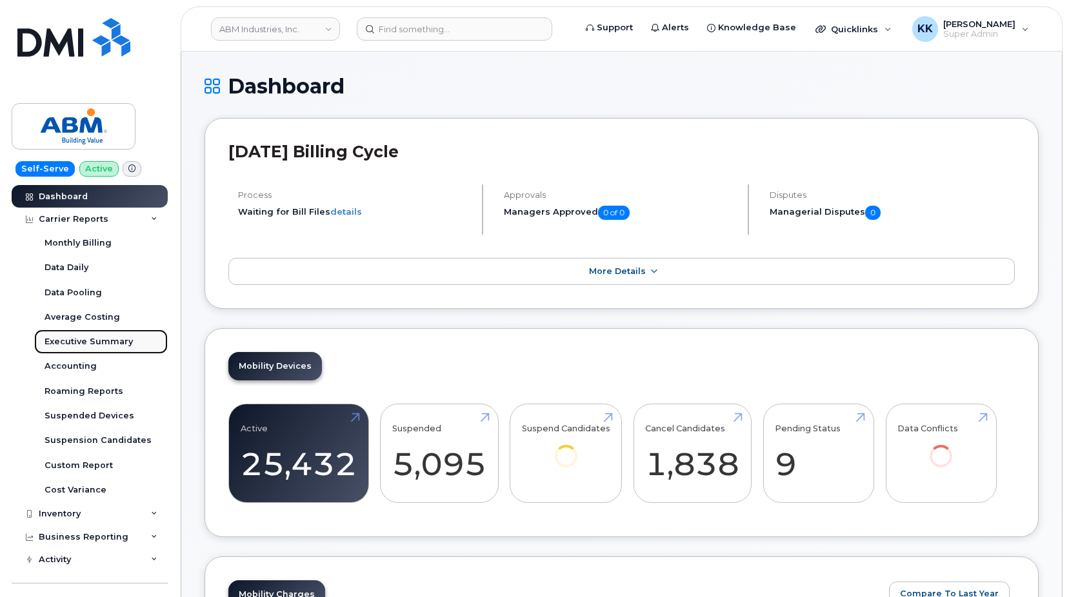
click at [89, 344] on div "Executive Summary" at bounding box center [89, 342] width 88 height 12
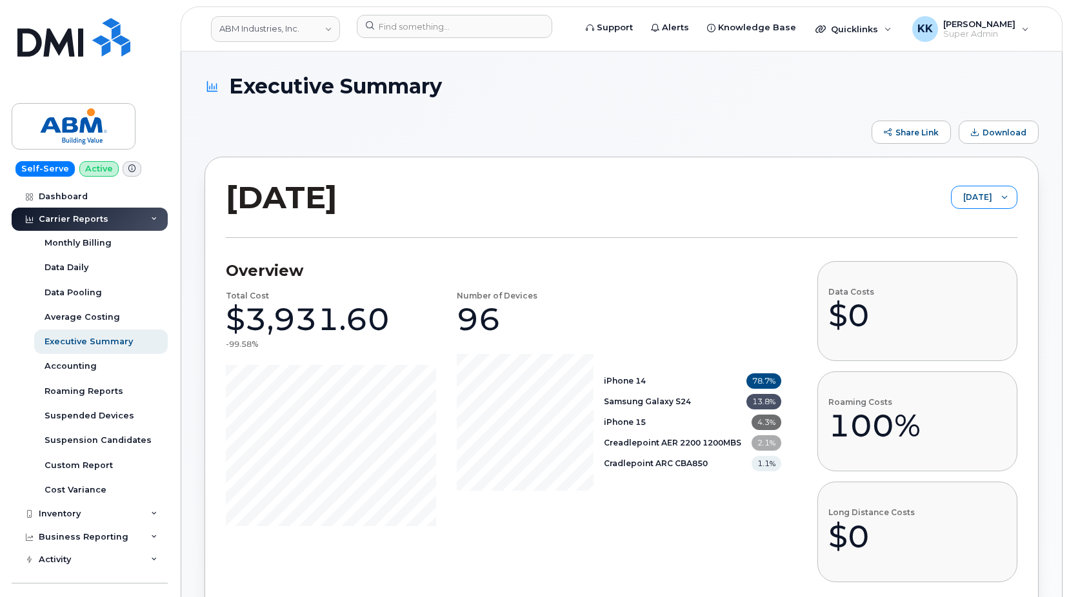
click at [957, 195] on span "[DATE]" at bounding box center [971, 197] width 41 height 23
click at [958, 243] on span "[DATE]" at bounding box center [954, 248] width 28 height 12
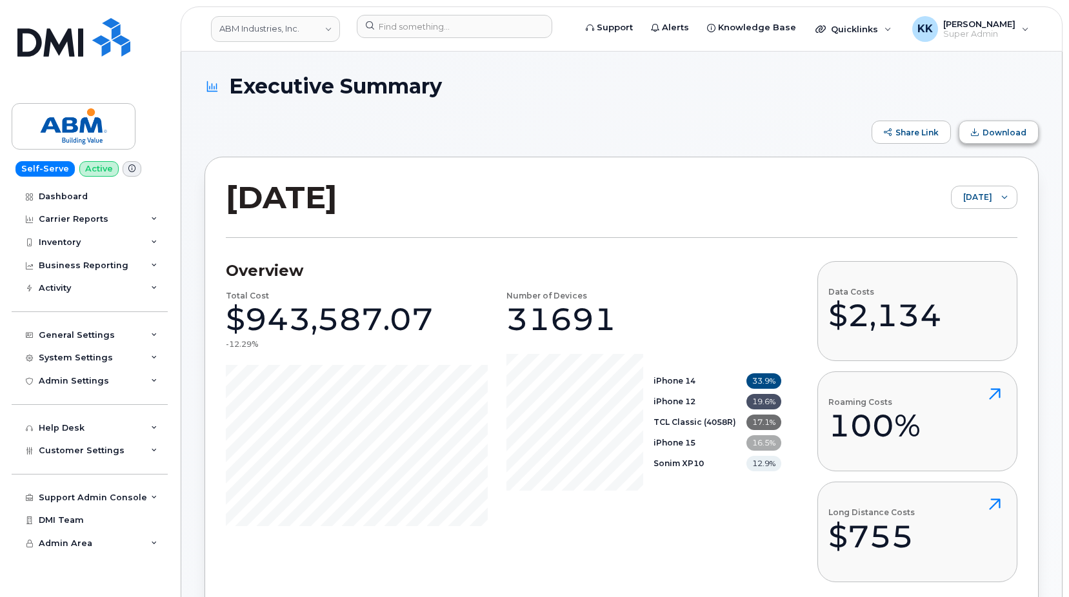
click at [994, 139] on button "Download" at bounding box center [998, 132] width 80 height 23
